Goal: Task Accomplishment & Management: Use online tool/utility

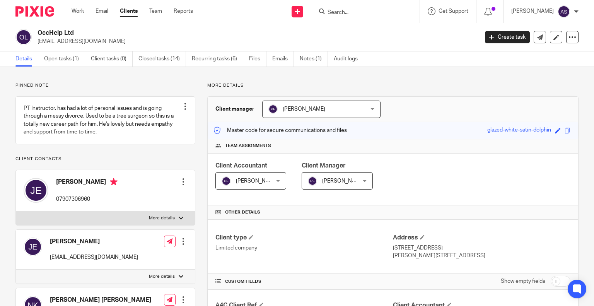
scroll to position [662, 0]
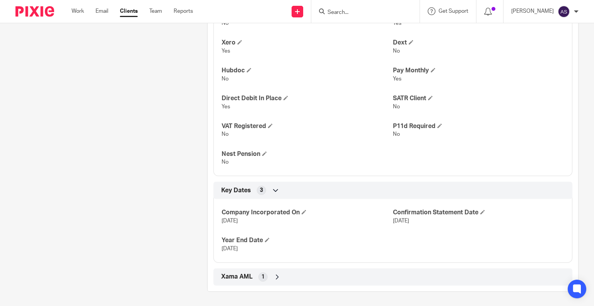
click at [342, 12] on input "Search" at bounding box center [362, 12] width 70 height 7
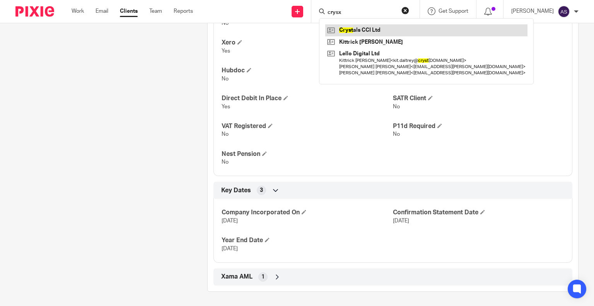
type input "crysx"
click at [376, 30] on link at bounding box center [426, 30] width 202 height 12
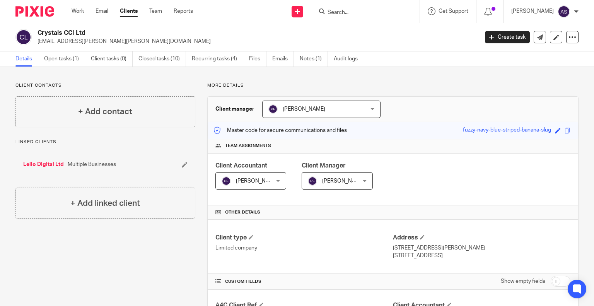
drag, startPoint x: 38, startPoint y: 34, endPoint x: 92, endPoint y: 32, distance: 53.8
click at [92, 32] on h2 "Crystals CCI Ltd" at bounding box center [212, 33] width 349 height 8
copy h2 "Crystals CCI Ltd"
click at [135, 30] on h2 "Crystals CCI Ltd" at bounding box center [212, 33] width 349 height 8
click at [60, 55] on link "Open tasks (1)" at bounding box center [64, 58] width 41 height 15
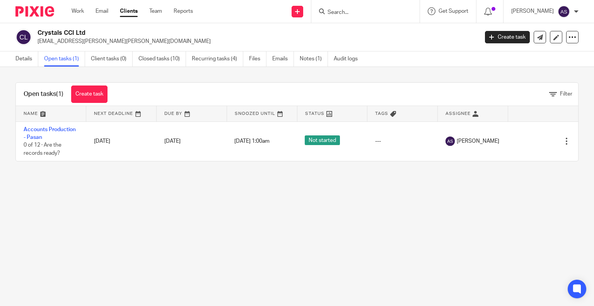
click at [60, 130] on link "Accounts Production - Pasan" at bounding box center [50, 133] width 52 height 13
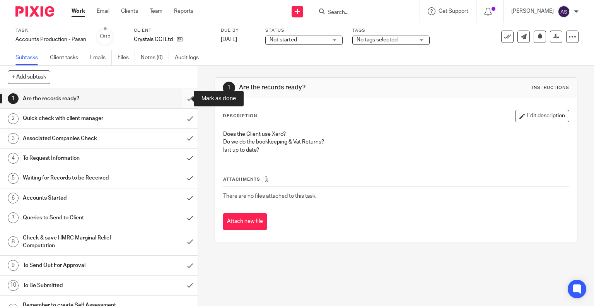
click at [179, 100] on input "submit" at bounding box center [99, 98] width 198 height 19
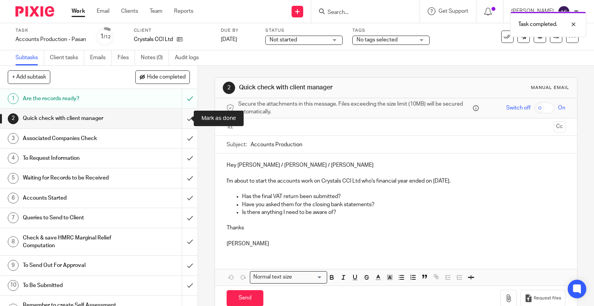
click at [181, 120] on input "submit" at bounding box center [99, 118] width 198 height 19
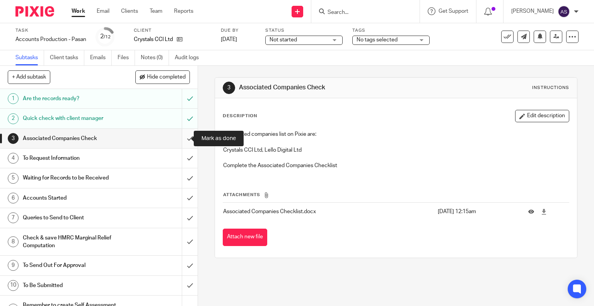
click at [179, 140] on input "submit" at bounding box center [99, 138] width 198 height 19
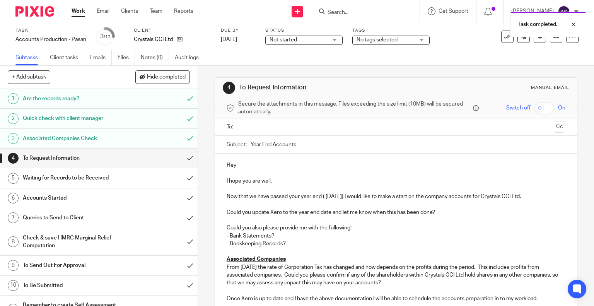
click at [65, 157] on h1 "To Request Information" at bounding box center [73, 158] width 101 height 12
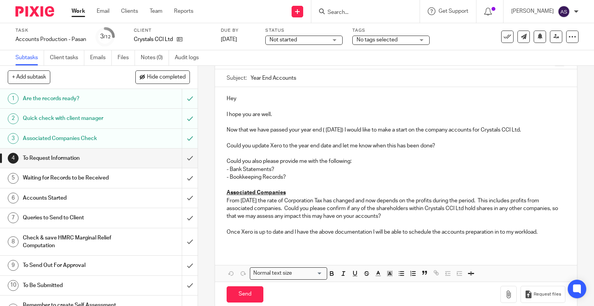
scroll to position [19, 0]
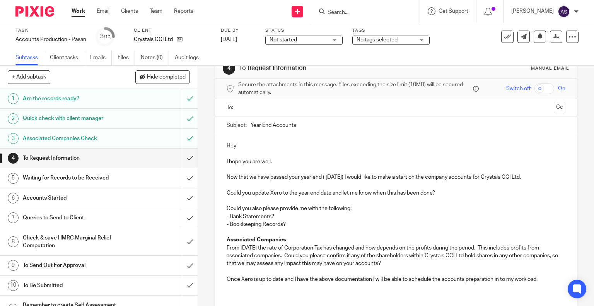
click at [244, 148] on p "Hey" at bounding box center [396, 146] width 339 height 8
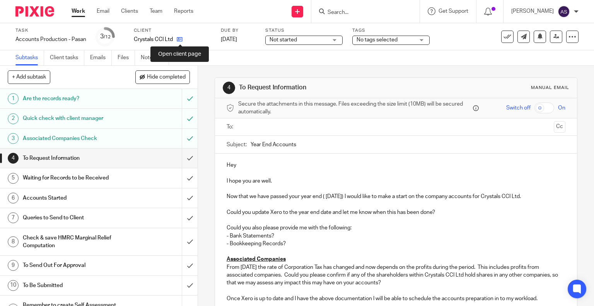
click at [181, 39] on icon at bounding box center [180, 39] width 6 height 6
click at [240, 165] on p "Hey" at bounding box center [396, 165] width 339 height 8
click at [274, 182] on p "I hope you are well." at bounding box center [396, 181] width 339 height 8
click at [356, 198] on p "Now that we have passed your year end ( [DATE]) I would like to make a start on…" at bounding box center [396, 197] width 339 height 8
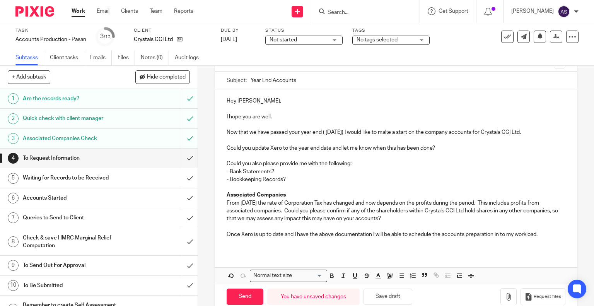
scroll to position [65, 0]
click at [355, 164] on p "Could you also please provide me with the following:" at bounding box center [396, 163] width 339 height 8
click at [274, 167] on p "Could you also please provide me with the following:" at bounding box center [396, 163] width 339 height 8
click at [273, 171] on p "- Bank Statements?" at bounding box center [396, 171] width 339 height 8
click at [271, 170] on p "- Bank Statements to confirm the bank balance as at 31 May 2025 for the below b…" at bounding box center [396, 171] width 339 height 8
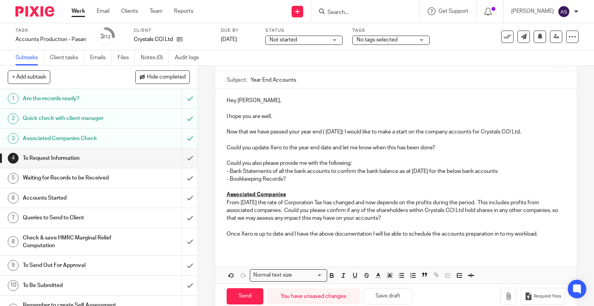
click at [257, 174] on p "- Bank Statements of all the bank accounts to confirm the bank balance as at 31…" at bounding box center [396, 171] width 339 height 8
click at [397, 170] on p "- Bank Statements of all the bank accounts to confirm the bank balance as at 31…" at bounding box center [396, 171] width 339 height 8
drag, startPoint x: 447, startPoint y: 170, endPoint x: 517, endPoint y: 174, distance: 69.7
click at [517, 174] on p "- Bank Statements of all the bank accounts to confirm the bank balances as at 3…" at bounding box center [396, 171] width 339 height 8
click at [179, 39] on icon at bounding box center [180, 39] width 6 height 6
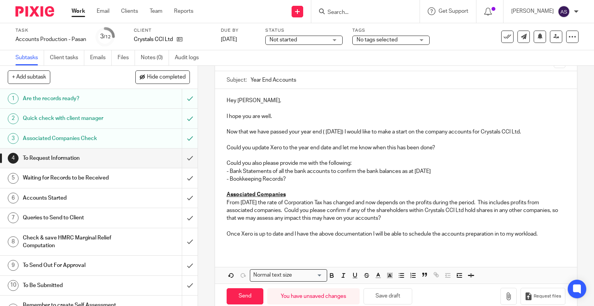
click at [351, 161] on p "Could you also please provide me with the following:" at bounding box center [396, 163] width 339 height 8
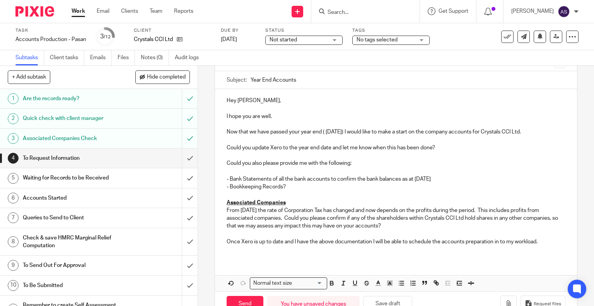
drag, startPoint x: 449, startPoint y: 176, endPoint x: 223, endPoint y: 179, distance: 225.4
click at [223, 179] on div "Hey Rob, I hope you are well. Now that we have passed your year end ( 31 May 20…" at bounding box center [396, 174] width 362 height 170
copy p "- Bank Statements of all the bank accounts to confirm the bank balances as at 3…"
click at [227, 170] on p at bounding box center [396, 171] width 339 height 8
drag, startPoint x: 447, startPoint y: 169, endPoint x: 227, endPoint y: 169, distance: 219.6
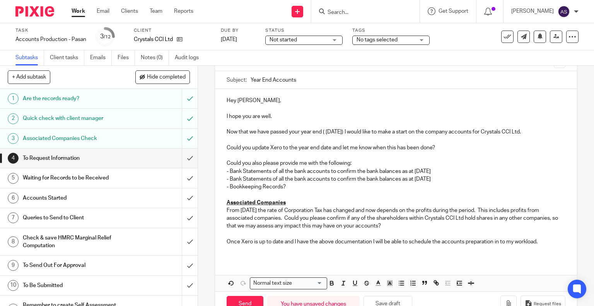
click at [227, 169] on p "- Bank Statements of all the bank accounts to confirm the bank balances as at 3…" at bounding box center [396, 171] width 339 height 8
click at [437, 170] on p "- Loan agreement and loan statements pertaining to the Funding Circle loan obta…" at bounding box center [396, 171] width 339 height 8
click at [454, 182] on p "- Bank Statements of all the bank accounts to confirm the bank balances as at 3…" at bounding box center [396, 179] width 339 height 8
click at [460, 171] on p "- Loan agreement and loan statements pertaining to the Funding Circle loan obta…" at bounding box center [396, 171] width 339 height 8
click at [448, 177] on p "- Bank Statements of all the bank accounts to confirm the bank balances as at 3…" at bounding box center [396, 179] width 339 height 8
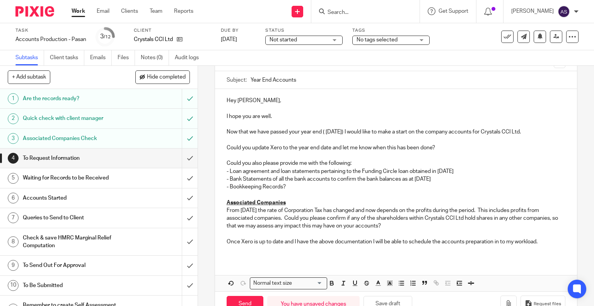
click at [286, 190] on p "- Bookkeeping Records?" at bounding box center [396, 187] width 339 height 8
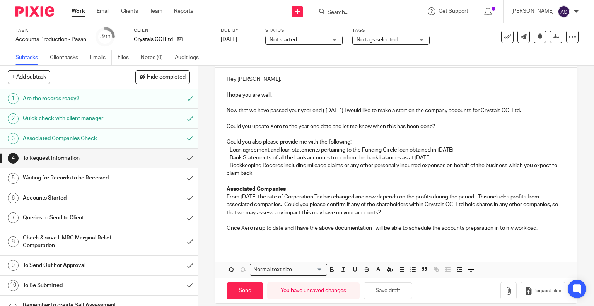
scroll to position [94, 0]
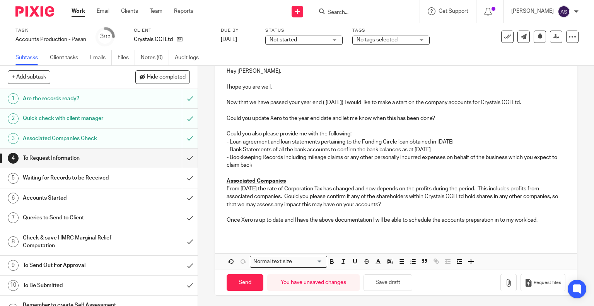
click at [317, 141] on p "- Loan agreement and loan statements pertaining to the Funding Circle loan obta…" at bounding box center [396, 142] width 339 height 8
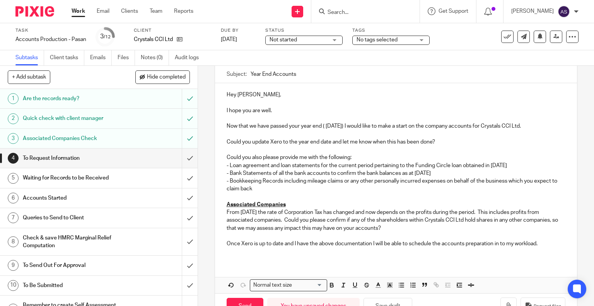
scroll to position [70, 0]
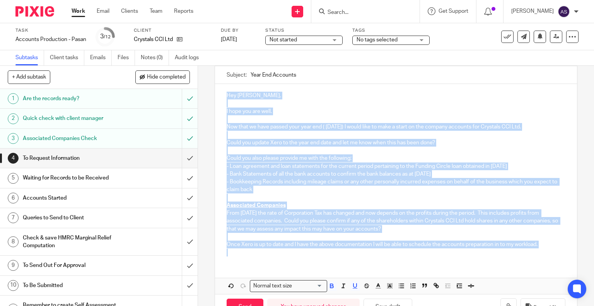
drag, startPoint x: 225, startPoint y: 94, endPoint x: 549, endPoint y: 249, distance: 359.5
click at [549, 249] on div "Hey Rob, I hope you are well. Now that we have passed your year end ( 31 May 20…" at bounding box center [396, 173] width 362 height 178
copy div "Hey Rob, I hope you are well. Now that we have passed your year end ( 31 May 20…"
click at [281, 185] on p "- Bookkeeping Records including mileage claims or any other personally incurred…" at bounding box center [396, 186] width 339 height 16
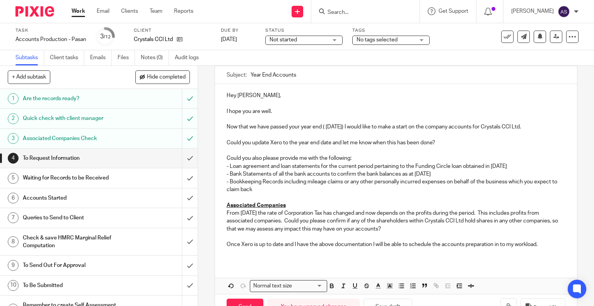
drag, startPoint x: 293, startPoint y: 73, endPoint x: 247, endPoint y: 79, distance: 46.4
click at [247, 79] on div "Subject: Year End Accounts" at bounding box center [396, 74] width 339 height 17
click at [64, 163] on h1 "To Request Information" at bounding box center [73, 158] width 101 height 12
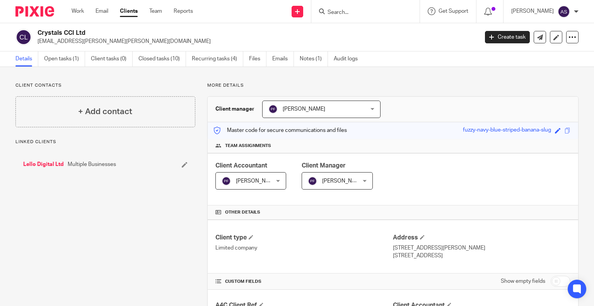
scroll to position [232, 0]
